Goal: Navigation & Orientation: Find specific page/section

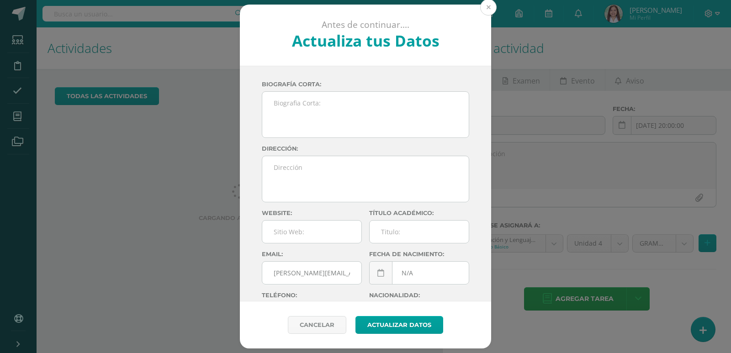
click at [484, 10] on button at bounding box center [488, 7] width 16 height 16
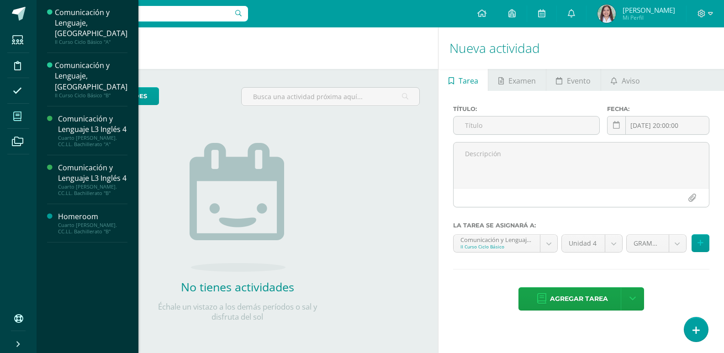
click at [19, 125] on span at bounding box center [17, 116] width 21 height 21
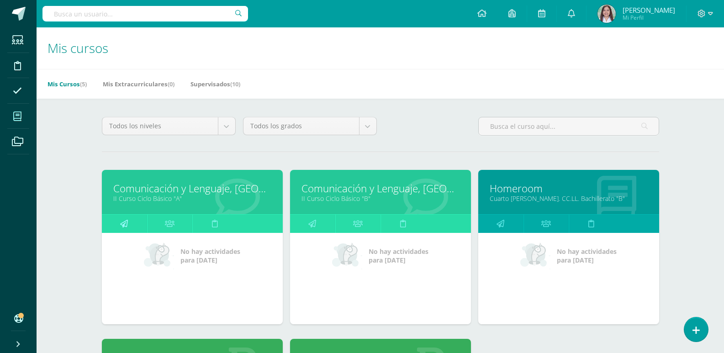
click at [128, 232] on icon at bounding box center [124, 224] width 8 height 18
